Goal: Task Accomplishment & Management: Use online tool/utility

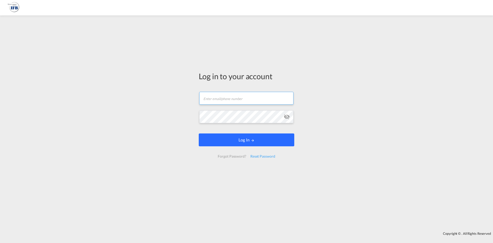
type input "[PERSON_NAME][EMAIL_ADDRESS][DOMAIN_NAME]"
click at [238, 135] on button "Log In" at bounding box center [246, 139] width 95 height 13
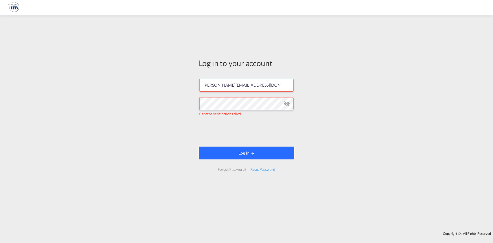
click at [236, 148] on button "Log In" at bounding box center [246, 152] width 95 height 13
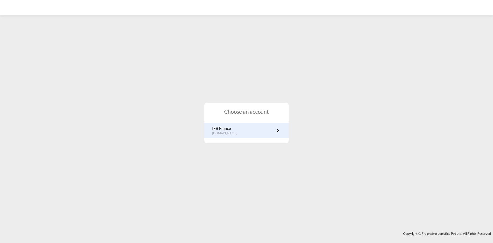
click at [248, 136] on div "IFB France [DOMAIN_NAME]" at bounding box center [246, 130] width 84 height 15
click at [243, 131] on link "IFB France [DOMAIN_NAME]" at bounding box center [246, 130] width 69 height 10
